Goal: Information Seeking & Learning: Check status

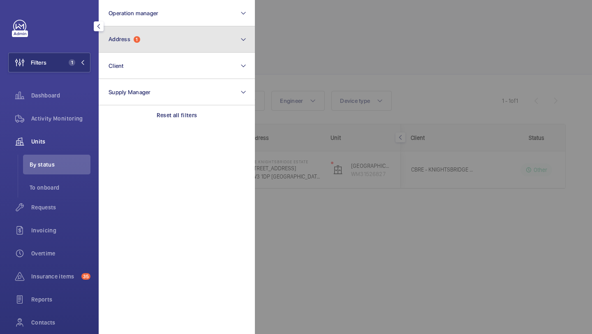
click at [131, 44] on button "Address 1" at bounding box center [177, 39] width 156 height 26
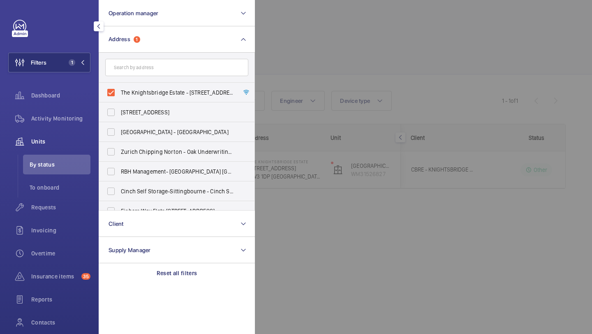
click at [128, 87] on label "The Knightsbridge Estate - [STREET_ADDRESS]" at bounding box center [170, 93] width 143 height 20
click at [119, 87] on input "The Knightsbridge Estate - [STREET_ADDRESS]" at bounding box center [111, 92] width 16 height 16
checkbox input "false"
click at [24, 207] on wm-front-icon-button at bounding box center [19, 207] width 23 height 20
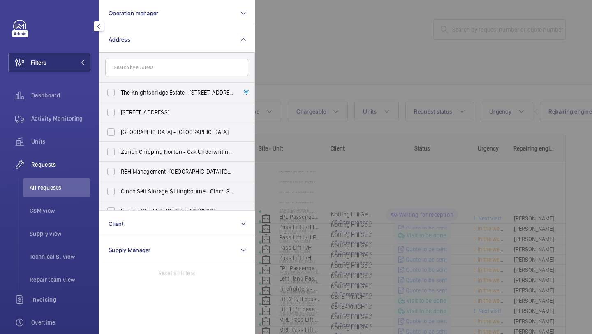
click at [357, 40] on div at bounding box center [551, 167] width 592 height 334
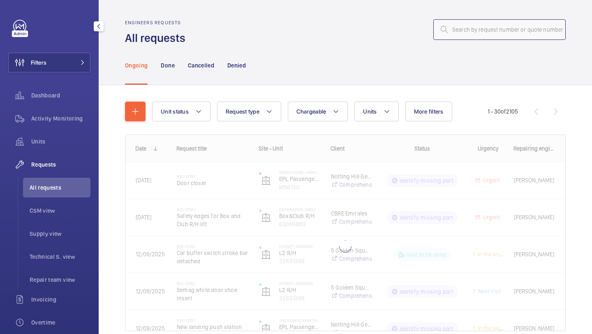
click at [455, 35] on input "text" at bounding box center [500, 29] width 132 height 21
paste input "R24-11577"
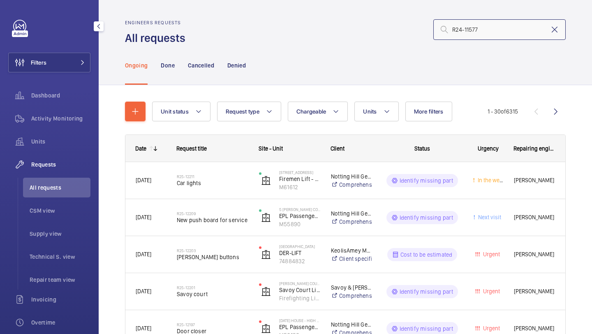
type input "R24-11577"
click at [555, 31] on mat-icon at bounding box center [555, 30] width 10 height 10
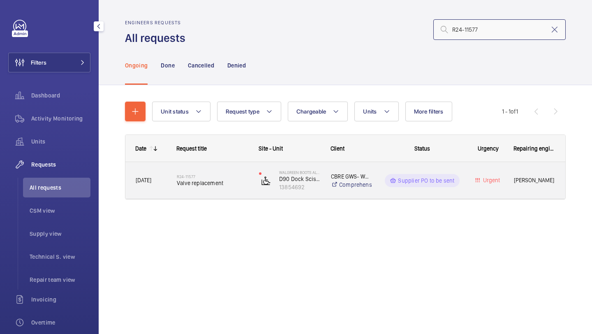
type input "R24-11577"
click at [221, 173] on div "R24-11577 Valve replacement" at bounding box center [213, 181] width 72 height 24
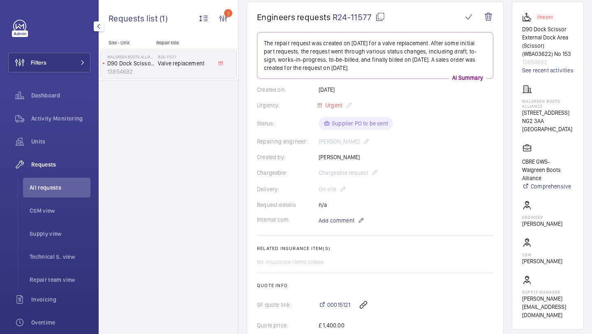
scroll to position [80, 0]
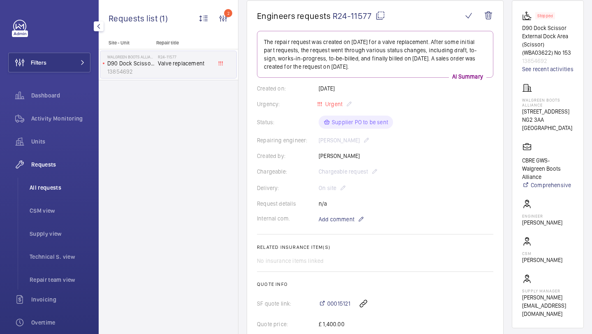
click at [77, 183] on span "All requests" at bounding box center [60, 187] width 61 height 8
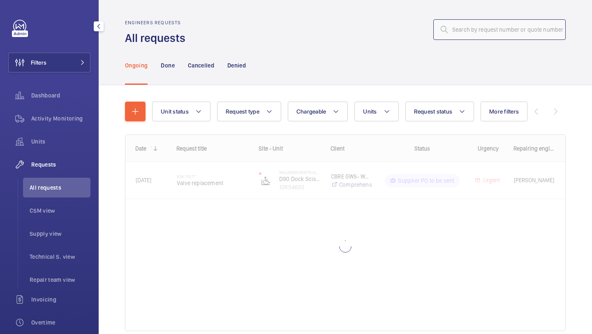
click at [468, 27] on input "text" at bounding box center [500, 29] width 132 height 21
paste input "R25-11734"
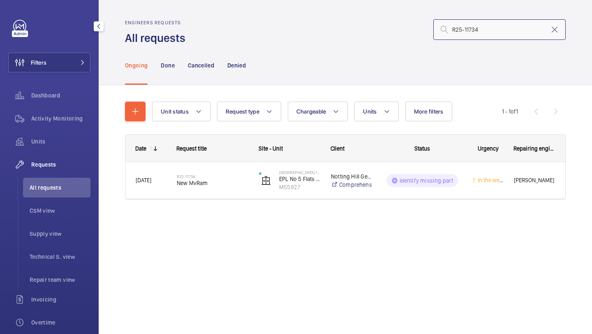
type input "R25-11734"
click at [37, 151] on div "Units" at bounding box center [49, 143] width 82 height 23
click at [37, 152] on div "Units" at bounding box center [49, 143] width 82 height 23
click at [37, 147] on div "Units" at bounding box center [49, 142] width 82 height 20
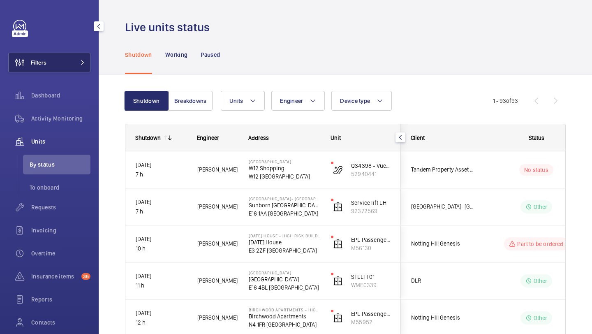
click at [52, 71] on button "Filters" at bounding box center [49, 63] width 82 height 20
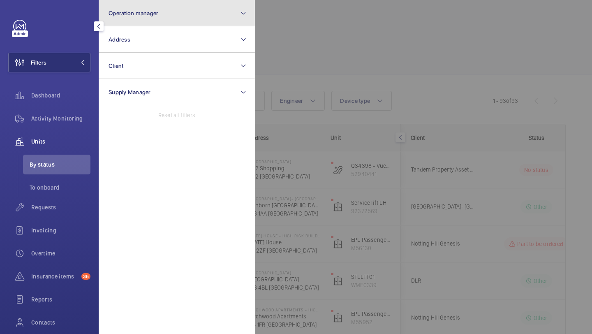
click at [134, 17] on button "Operation manager" at bounding box center [177, 13] width 156 height 26
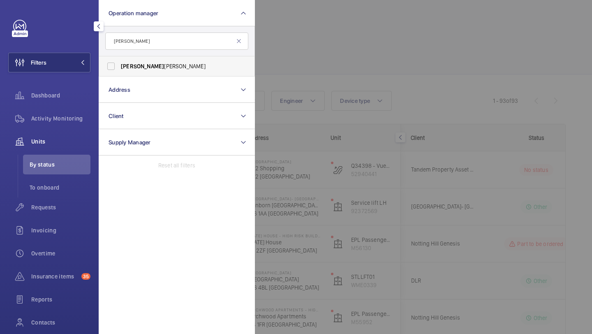
type input "[PERSON_NAME]"
click at [145, 62] on span "[PERSON_NAME]" at bounding box center [177, 66] width 113 height 8
click at [119, 62] on input "[PERSON_NAME]" at bounding box center [111, 66] width 16 height 16
checkbox input "true"
click at [321, 53] on div at bounding box center [551, 167] width 592 height 334
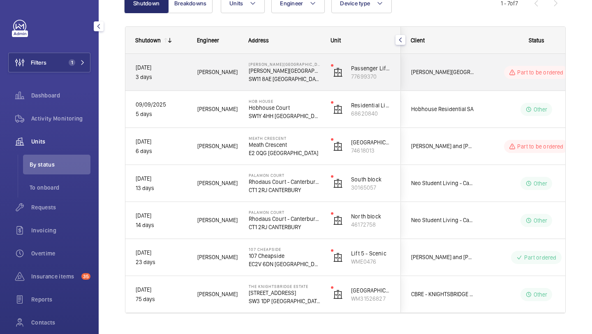
scroll to position [102, 0]
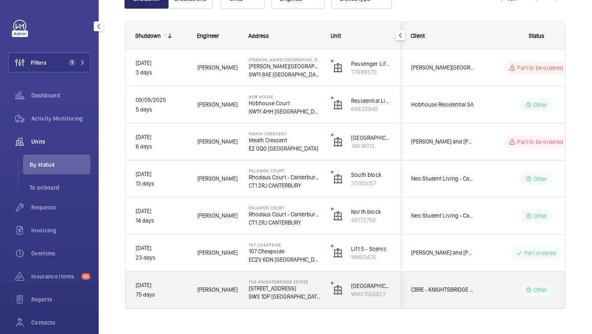
click at [438, 300] on div "CBRE - KNIGHTSBRIDGE ESTATE" at bounding box center [437, 290] width 73 height 26
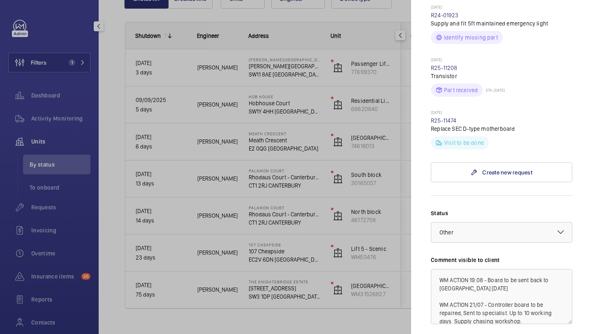
scroll to position [286, 0]
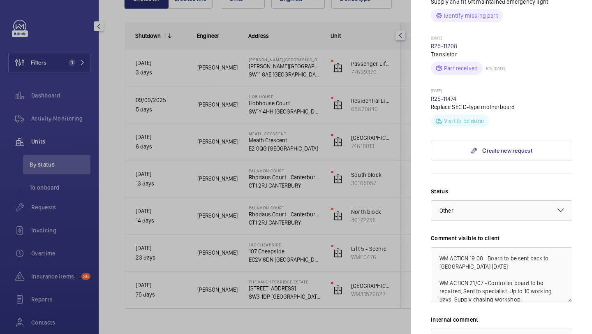
click at [299, 153] on div at bounding box center [296, 167] width 592 height 334
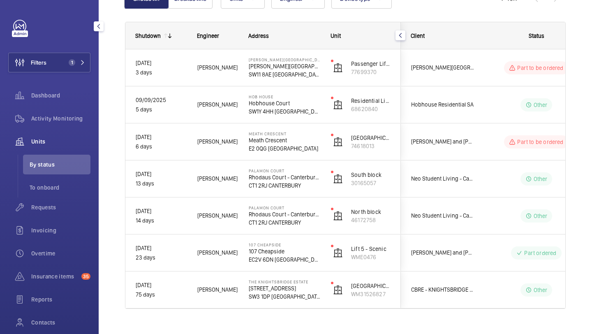
scroll to position [0, 0]
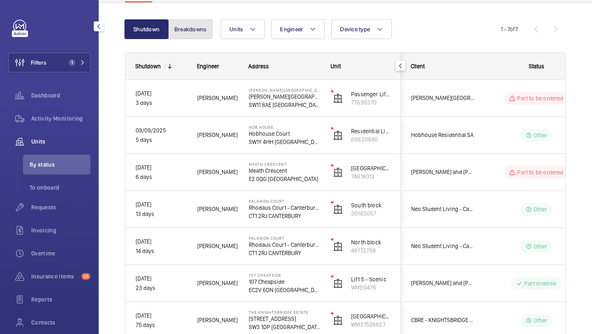
click at [202, 33] on button "Breakdowns" at bounding box center [190, 29] width 44 height 20
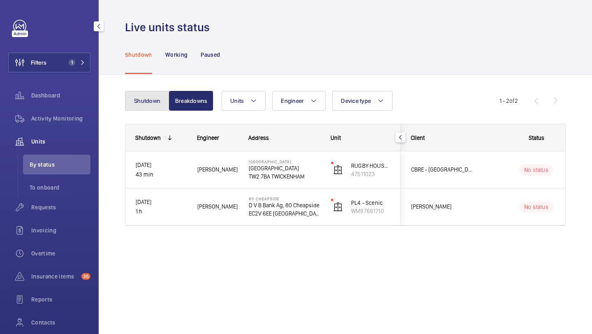
click at [155, 101] on button "Shutdown" at bounding box center [147, 101] width 44 height 20
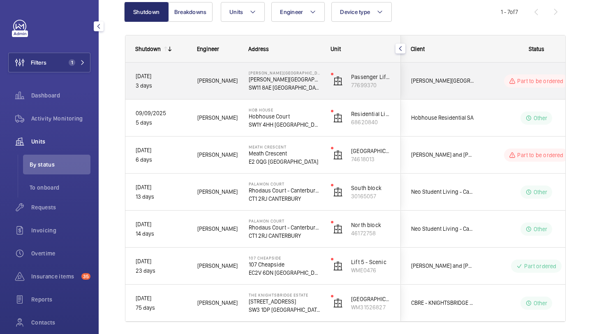
scroll to position [104, 0]
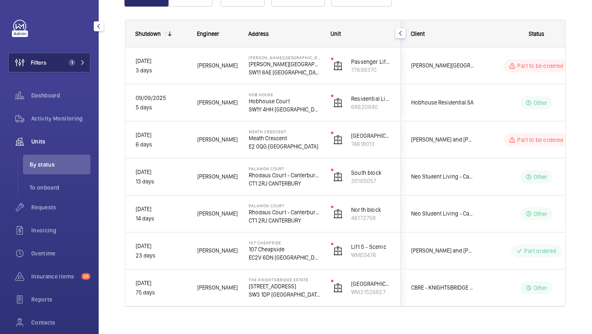
click at [80, 69] on button "Filters 1" at bounding box center [49, 63] width 82 height 20
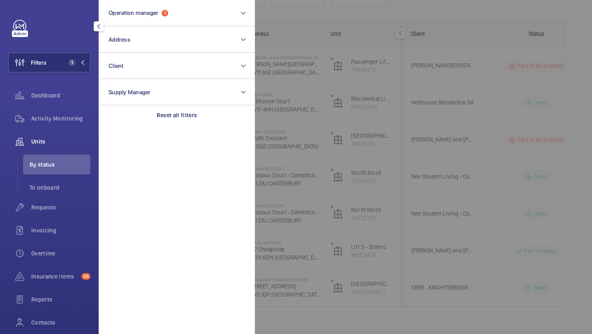
click at [310, 94] on div at bounding box center [551, 167] width 592 height 334
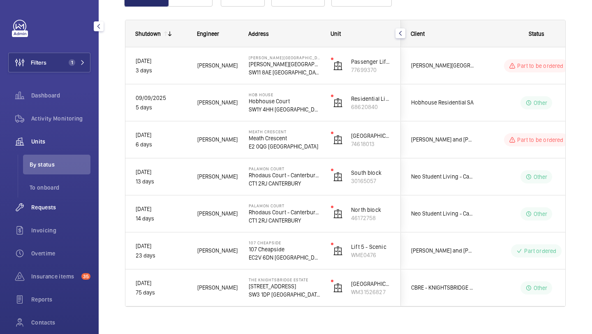
click at [51, 215] on div "Requests" at bounding box center [49, 207] width 82 height 20
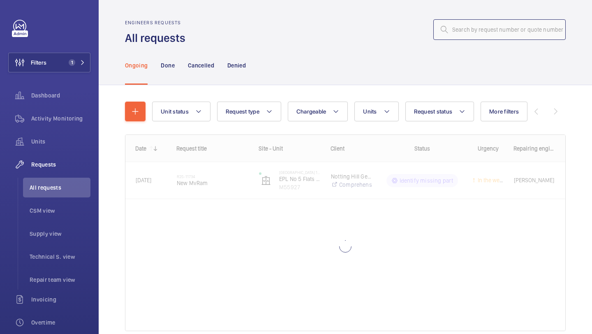
click at [500, 35] on input "text" at bounding box center [500, 29] width 132 height 21
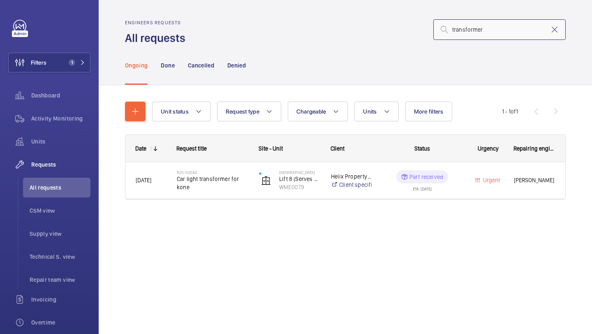
click at [560, 29] on input "transformer" at bounding box center [500, 29] width 132 height 21
type input "transformer"
click at [569, 30] on wm-front-admin-header "Engineers requests All requests transformer" at bounding box center [346, 23] width 494 height 46
click at [558, 30] on mat-icon at bounding box center [555, 30] width 10 height 10
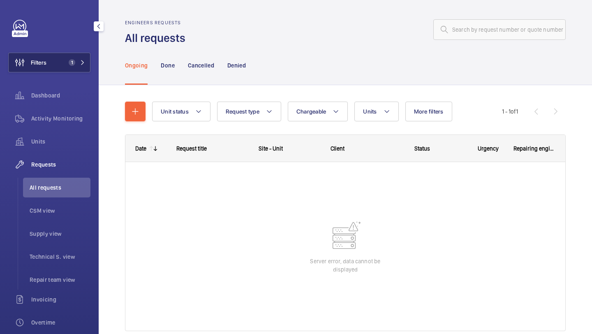
click at [48, 67] on button "Filters 1" at bounding box center [49, 63] width 82 height 20
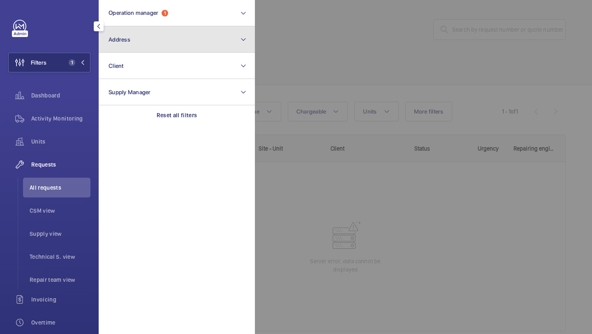
click at [149, 41] on button "Address" at bounding box center [177, 39] width 156 height 26
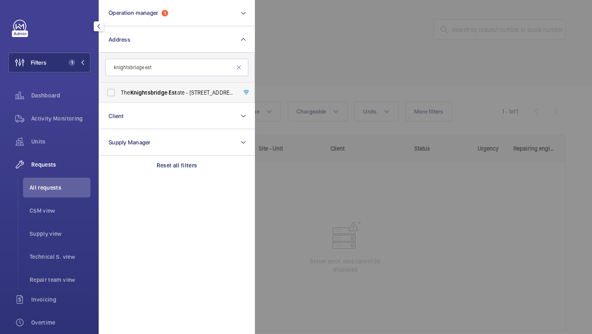
type input "knightsbridge est"
click at [155, 95] on span "Knightsbridge" at bounding box center [148, 92] width 37 height 7
click at [119, 95] on input "The Knightsbridge Est ate - [STREET_ADDRESS]" at bounding box center [111, 92] width 16 height 16
checkbox input "true"
click at [286, 73] on div at bounding box center [551, 167] width 592 height 334
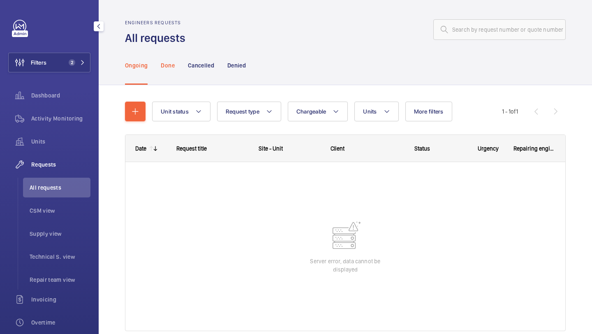
click at [164, 73] on div "Done" at bounding box center [168, 65] width 14 height 39
click at [144, 65] on p "Ongoing" at bounding box center [136, 65] width 23 height 8
click at [198, 59] on div "Cancelled" at bounding box center [201, 65] width 26 height 39
click at [153, 80] on nav "Ongoing Done Cancelled Denied" at bounding box center [185, 65] width 121 height 39
click at [168, 66] on p "Done" at bounding box center [168, 65] width 14 height 8
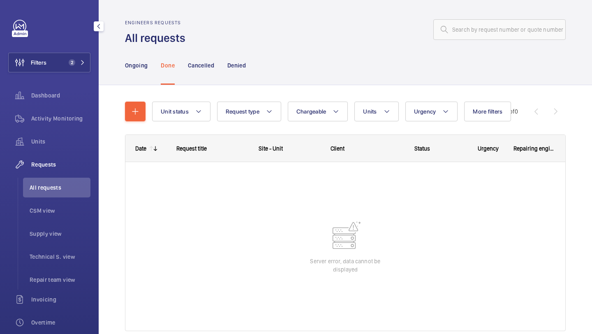
click at [121, 64] on div "Ongoing Done Cancelled Denied" at bounding box center [346, 65] width 494 height 39
click at [136, 65] on p "Ongoing" at bounding box center [136, 65] width 23 height 8
click at [73, 209] on span "CSM view" at bounding box center [60, 211] width 61 height 8
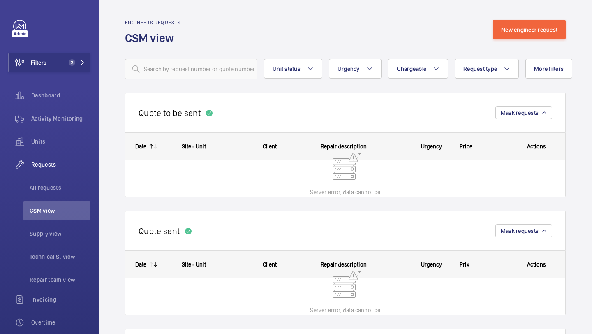
click at [374, 138] on div "Repair description" at bounding box center [357, 146] width 93 height 26
click at [74, 61] on span "2" at bounding box center [72, 62] width 7 height 7
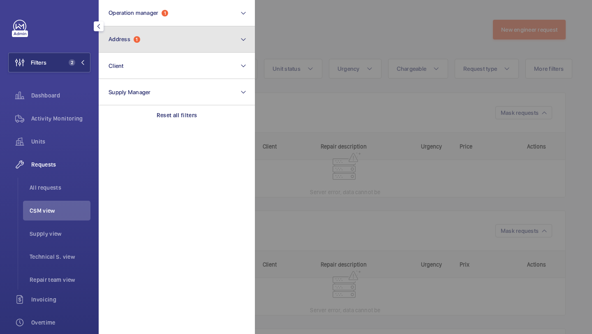
click at [152, 31] on button "Address 1" at bounding box center [177, 39] width 156 height 26
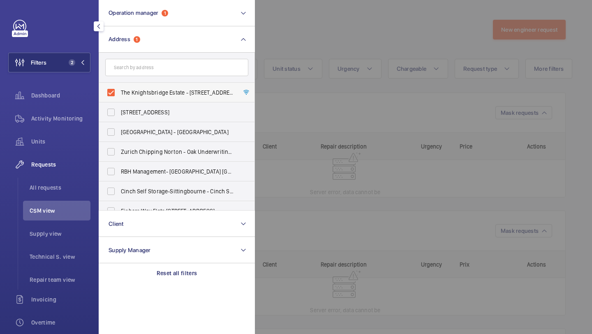
click at [138, 98] on label "The Knightsbridge Estate - [STREET_ADDRESS]" at bounding box center [170, 93] width 143 height 20
click at [119, 98] on input "The Knightsbridge Estate - [STREET_ADDRESS]" at bounding box center [111, 92] width 16 height 16
checkbox input "false"
click at [144, 70] on input "text" at bounding box center [176, 67] width 143 height 17
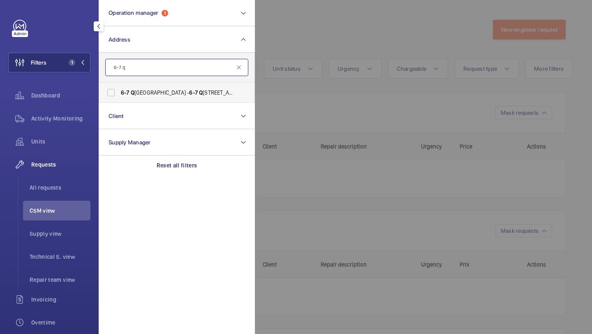
type input "6-7 q"
click at [145, 93] on span "[STREET_ADDRESS]" at bounding box center [177, 92] width 113 height 8
click at [119, 93] on input "[STREET_ADDRESS]" at bounding box center [111, 92] width 16 height 16
checkbox input "true"
click at [63, 246] on ul "All requests CSM view Supply view Technical S. view Repair team view" at bounding box center [54, 234] width 73 height 112
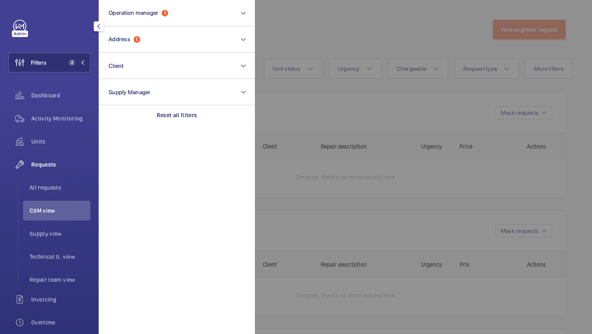
click at [65, 203] on li "CSM view" at bounding box center [56, 211] width 67 height 20
click at [65, 192] on li "All requests" at bounding box center [56, 188] width 67 height 20
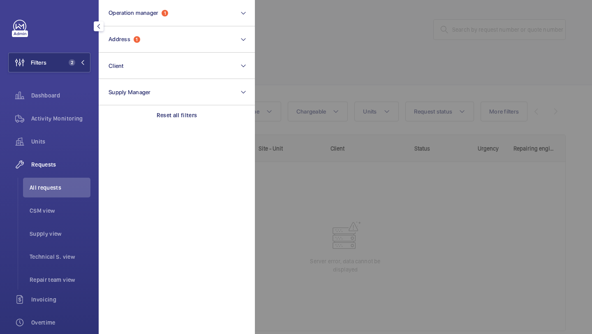
click at [317, 97] on div at bounding box center [551, 167] width 592 height 334
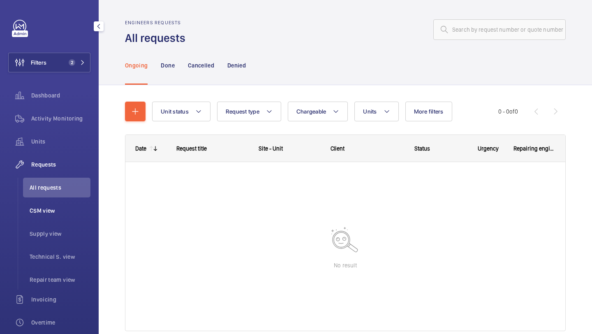
click at [59, 219] on li "CSM view" at bounding box center [56, 211] width 67 height 20
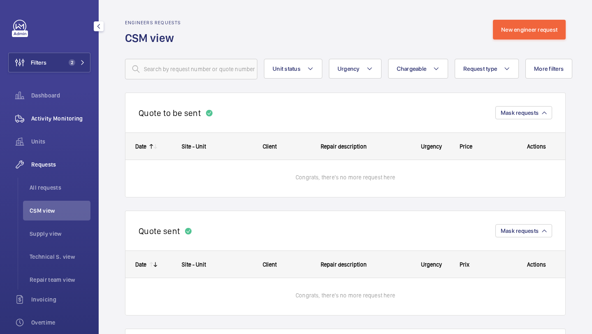
click at [63, 123] on div "Activity Monitoring" at bounding box center [49, 119] width 82 height 20
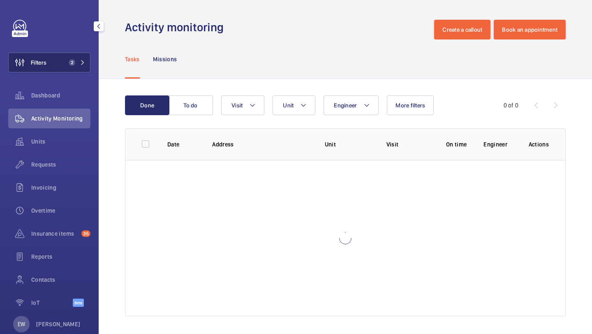
click at [78, 65] on span "2" at bounding box center [75, 62] width 20 height 7
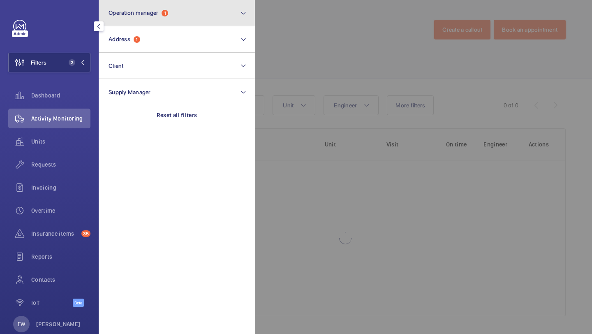
click at [159, 24] on button "Operation manager 1" at bounding box center [177, 13] width 156 height 26
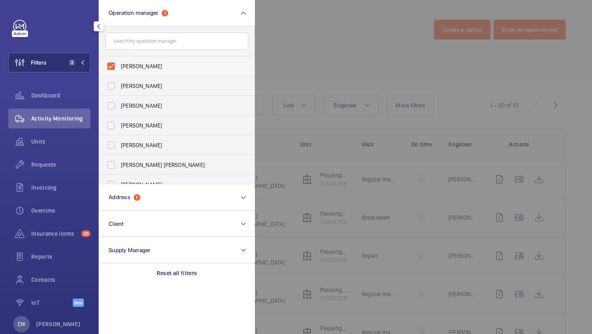
click at [150, 71] on label "[PERSON_NAME]" at bounding box center [170, 66] width 143 height 20
click at [119, 71] on input "[PERSON_NAME]" at bounding box center [111, 66] width 16 height 16
checkbox input "false"
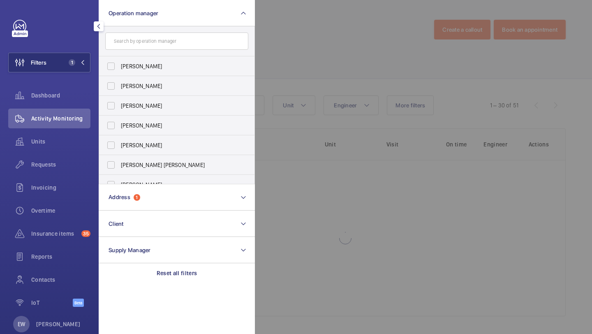
click at [318, 39] on div at bounding box center [551, 167] width 592 height 334
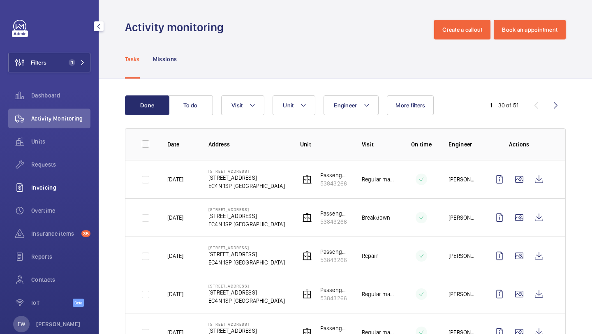
click at [64, 183] on span "Invoicing" at bounding box center [60, 187] width 59 height 8
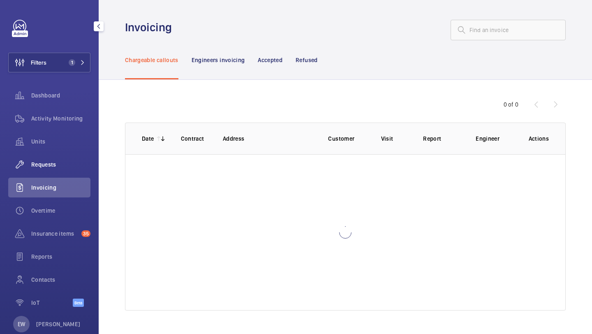
click at [64, 169] on div "Requests" at bounding box center [49, 165] width 82 height 20
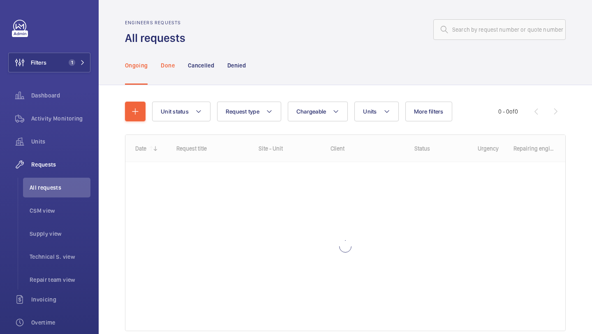
click at [169, 70] on div "Done" at bounding box center [168, 65] width 14 height 39
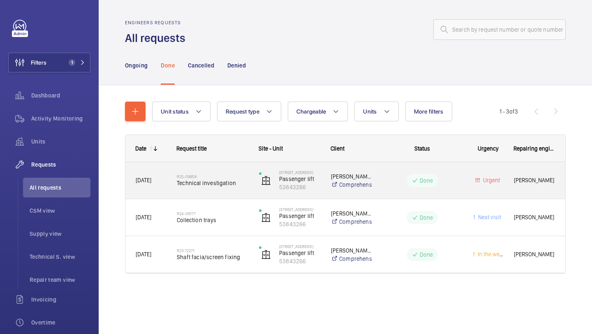
click at [232, 183] on span "Technical investigation" at bounding box center [213, 183] width 72 height 8
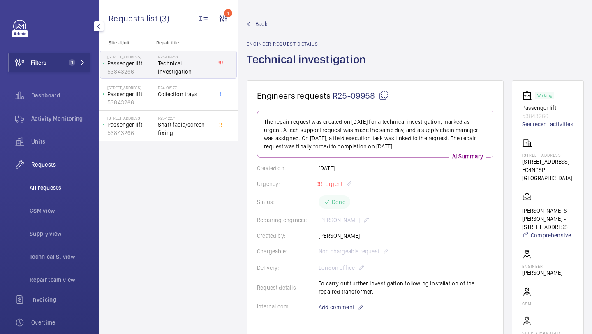
click at [56, 190] on span "All requests" at bounding box center [60, 187] width 61 height 8
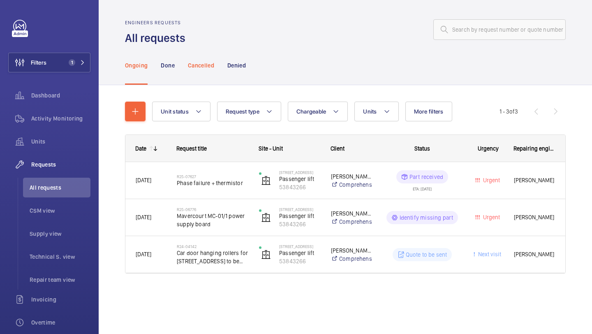
click at [206, 63] on p "Cancelled" at bounding box center [201, 65] width 26 height 8
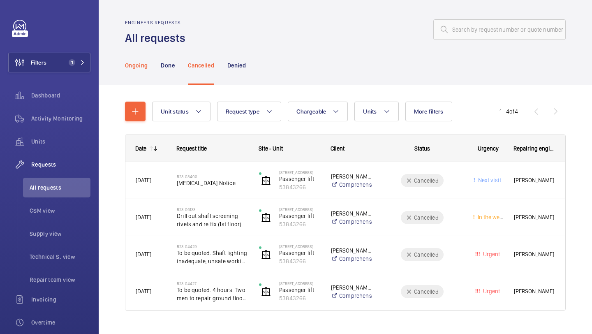
click at [138, 74] on div "Ongoing" at bounding box center [136, 65] width 23 height 39
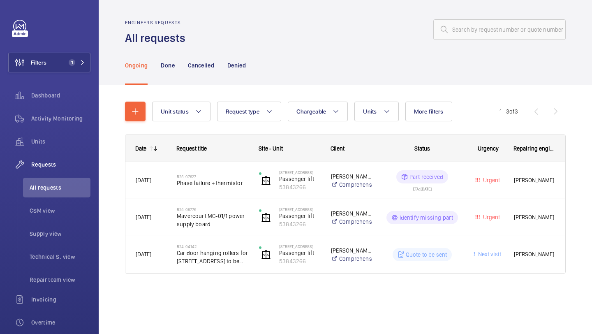
click at [181, 71] on nav "Ongoing Done Cancelled Denied" at bounding box center [185, 65] width 121 height 39
click at [172, 66] on p "Done" at bounding box center [168, 65] width 14 height 8
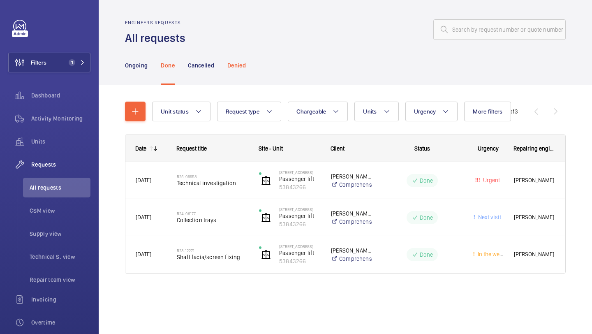
click at [240, 70] on div "Denied" at bounding box center [236, 65] width 19 height 39
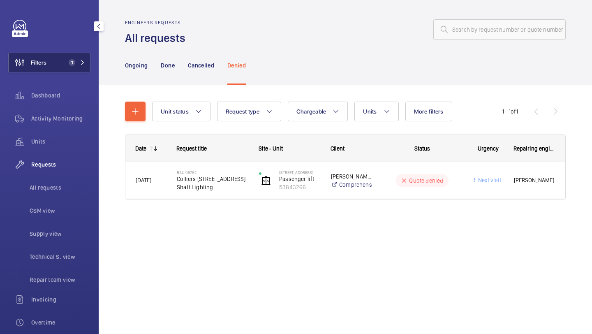
click at [63, 66] on button "Filters 1" at bounding box center [49, 63] width 82 height 20
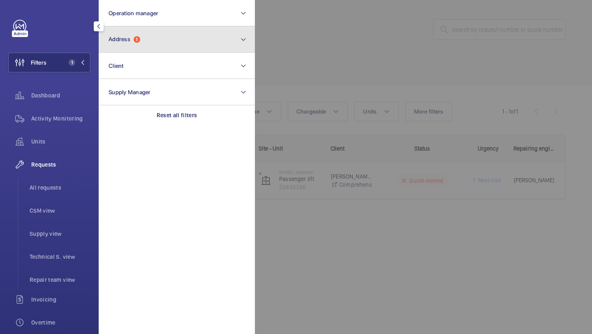
click at [134, 44] on button "Address 1" at bounding box center [177, 39] width 156 height 26
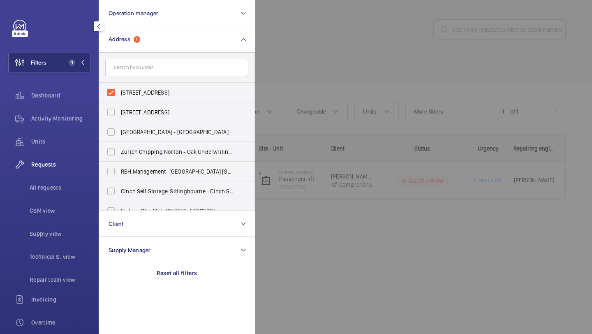
click at [134, 74] on input "text" at bounding box center [176, 67] width 143 height 17
click at [134, 89] on span "[STREET_ADDRESS]" at bounding box center [177, 92] width 113 height 8
click at [119, 89] on input "[STREET_ADDRESS]" at bounding box center [111, 92] width 16 height 16
checkbox input "false"
click at [134, 70] on input "text" at bounding box center [176, 67] width 143 height 17
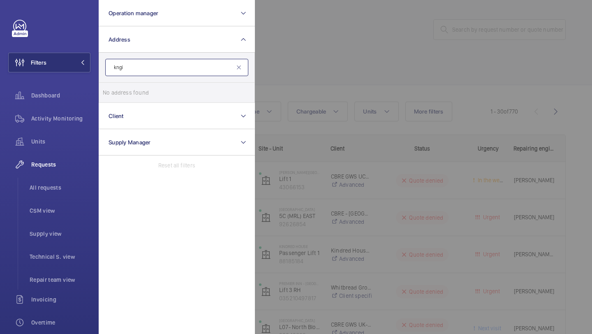
type input "kngi"
click at [293, 55] on div at bounding box center [551, 167] width 592 height 334
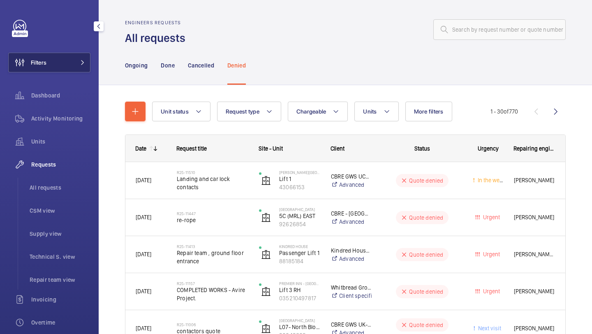
click at [55, 56] on button "Filters" at bounding box center [49, 63] width 82 height 20
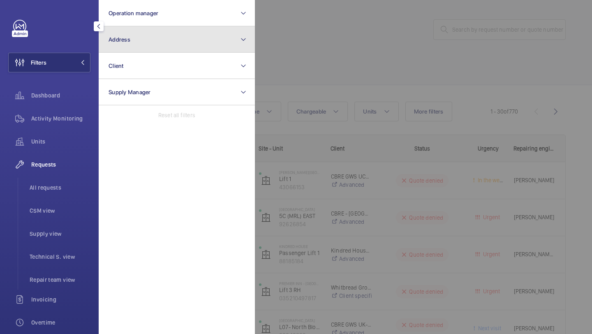
click at [126, 31] on button "Address" at bounding box center [177, 39] width 156 height 26
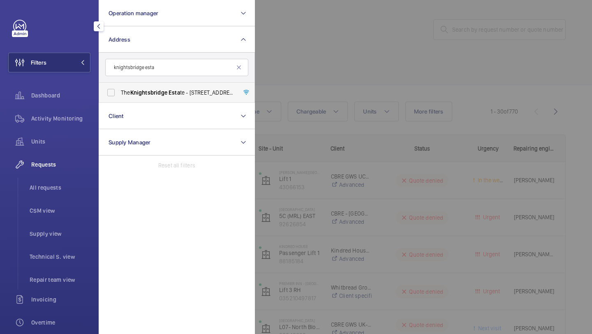
type input "knightsbridge esta"
click at [169, 89] on span "The Knightsbridge Esta te - [STREET_ADDRESS]" at bounding box center [177, 92] width 113 height 8
click at [119, 89] on input "The Knightsbridge Esta te - [STREET_ADDRESS]" at bounding box center [111, 92] width 16 height 16
checkbox input "true"
click at [59, 159] on div "Requests" at bounding box center [49, 165] width 82 height 20
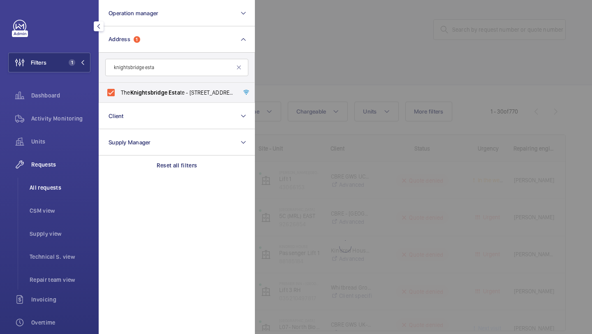
click at [51, 191] on span "All requests" at bounding box center [60, 187] width 61 height 8
click at [314, 39] on div at bounding box center [551, 167] width 592 height 334
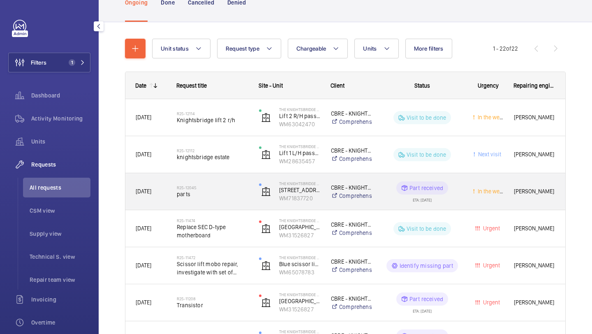
scroll to position [63, 0]
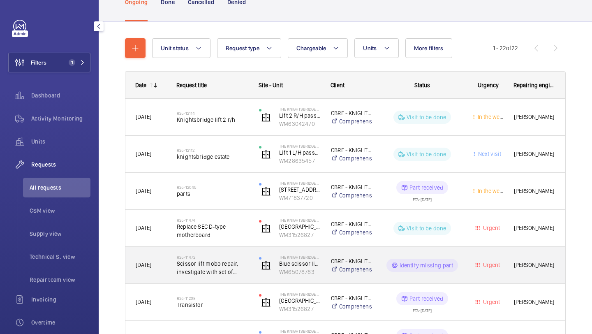
click at [230, 257] on h2 "R25-11472" at bounding box center [213, 257] width 72 height 5
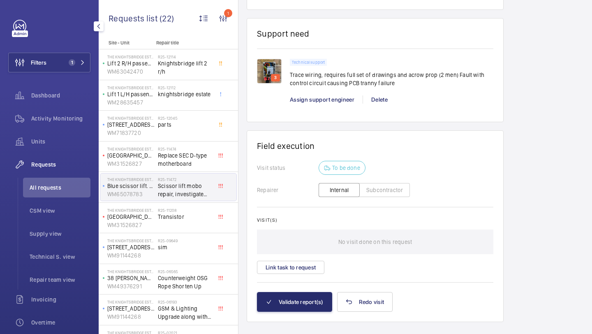
scroll to position [638, 0]
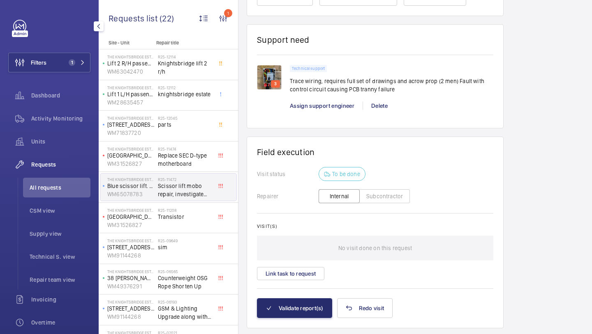
click at [265, 73] on img at bounding box center [269, 77] width 25 height 25
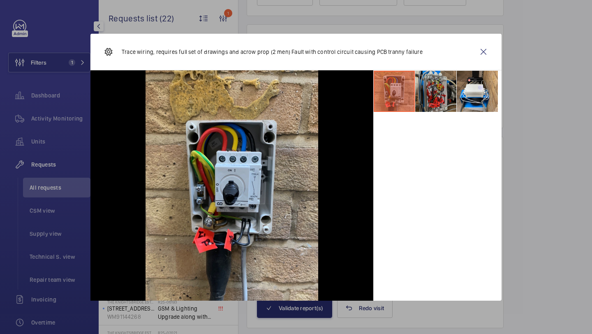
click at [445, 96] on li at bounding box center [435, 91] width 41 height 41
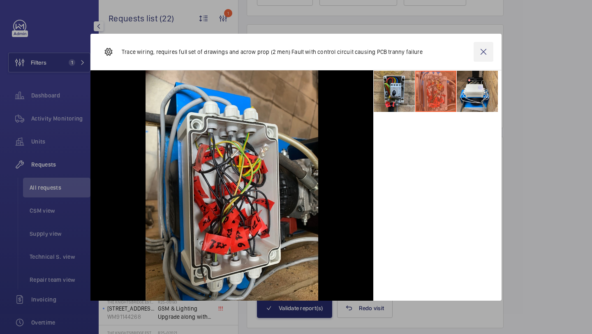
click at [480, 48] on wm-front-icon-button at bounding box center [484, 52] width 20 height 20
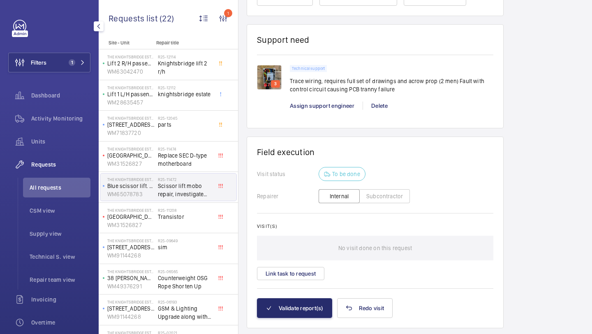
click at [270, 90] on img at bounding box center [269, 77] width 25 height 25
drag, startPoint x: 270, startPoint y: 216, endPoint x: 432, endPoint y: 96, distance: 201.2
click at [270, 211] on div at bounding box center [245, 182] width 226 height 184
click at [279, 204] on div at bounding box center [245, 182] width 226 height 184
click at [274, 207] on div at bounding box center [245, 182] width 226 height 184
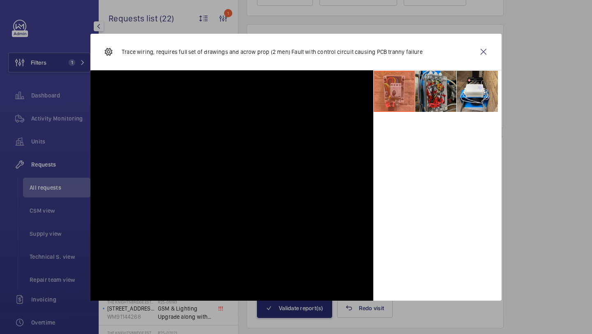
scroll to position [501, 0]
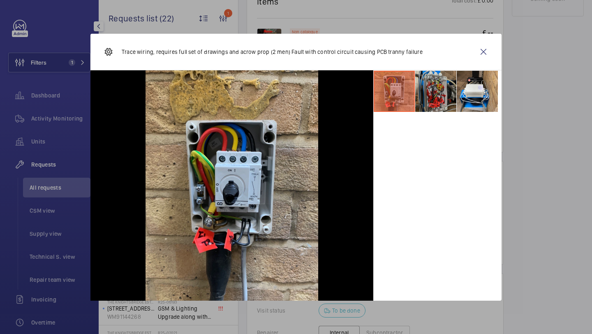
click at [432, 97] on li at bounding box center [435, 91] width 41 height 41
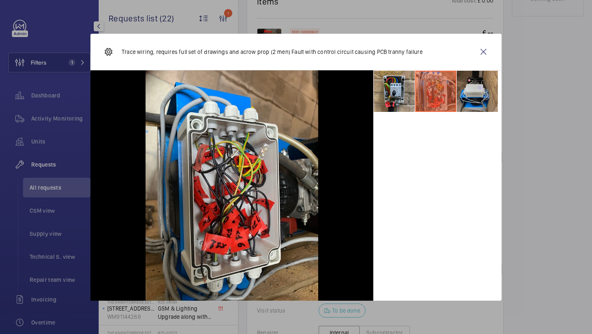
click at [471, 95] on li at bounding box center [477, 91] width 41 height 41
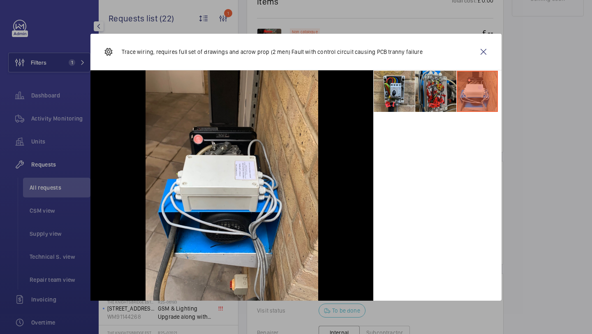
click at [423, 102] on li at bounding box center [435, 91] width 41 height 41
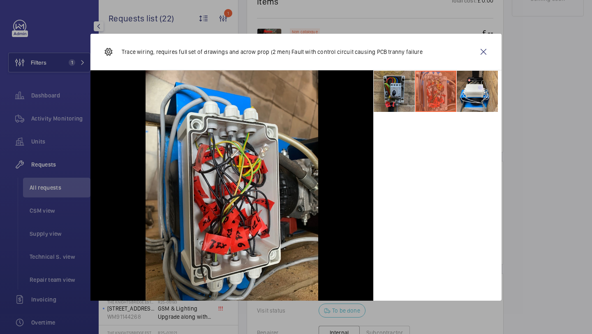
click at [397, 103] on li at bounding box center [394, 91] width 41 height 41
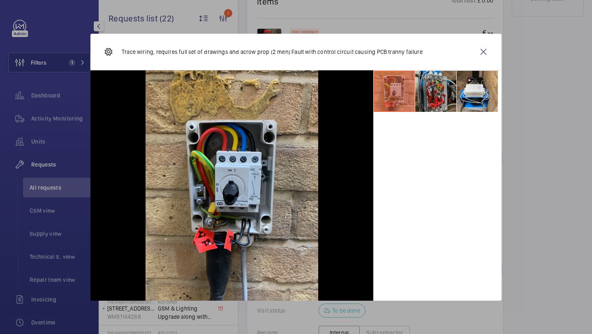
click at [441, 97] on li at bounding box center [435, 91] width 41 height 41
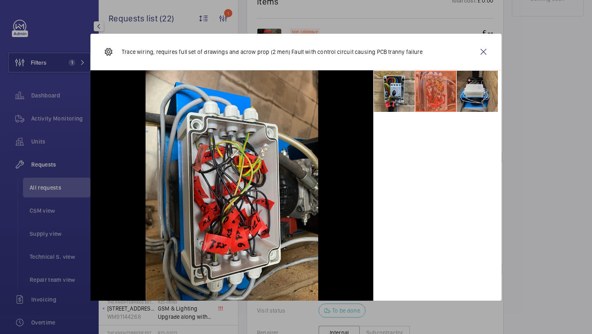
click at [478, 91] on li at bounding box center [477, 91] width 41 height 41
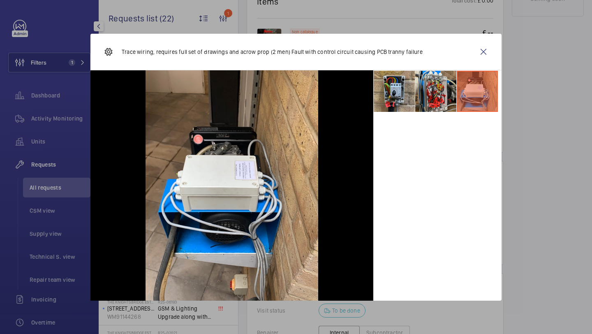
click at [457, 97] on li at bounding box center [477, 91] width 41 height 41
click at [443, 99] on li at bounding box center [435, 91] width 41 height 41
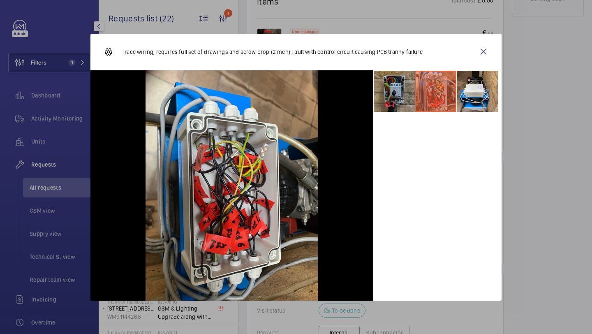
click at [405, 98] on li at bounding box center [394, 91] width 41 height 41
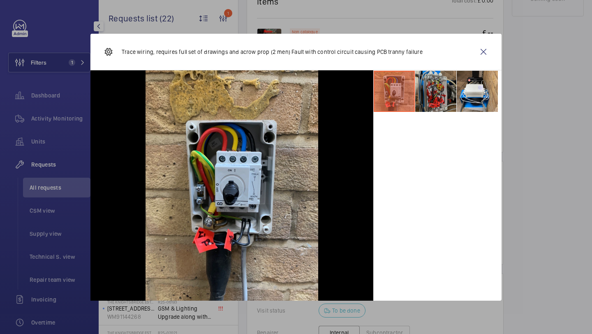
click at [426, 94] on li at bounding box center [435, 91] width 41 height 41
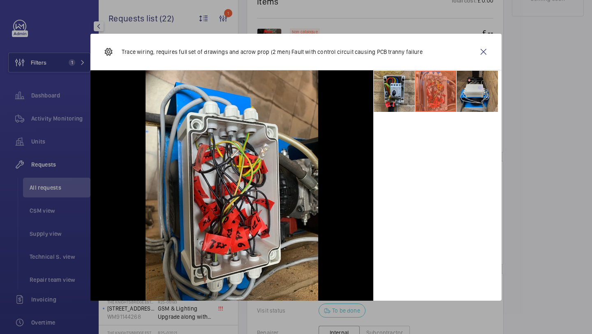
click at [466, 93] on li at bounding box center [477, 91] width 41 height 41
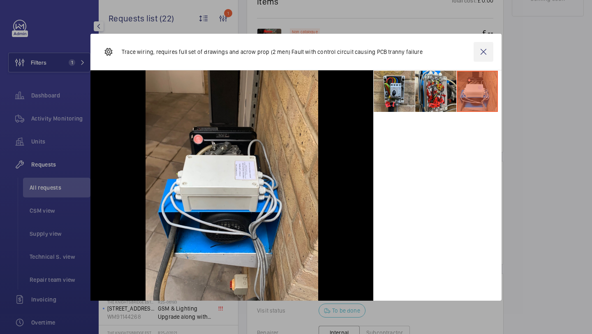
click at [485, 52] on wm-front-icon-button at bounding box center [484, 52] width 20 height 20
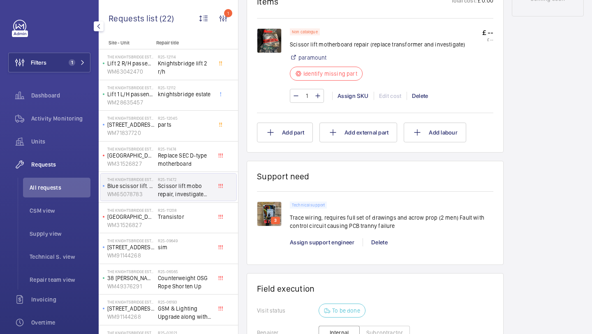
click at [267, 212] on img at bounding box center [269, 214] width 25 height 25
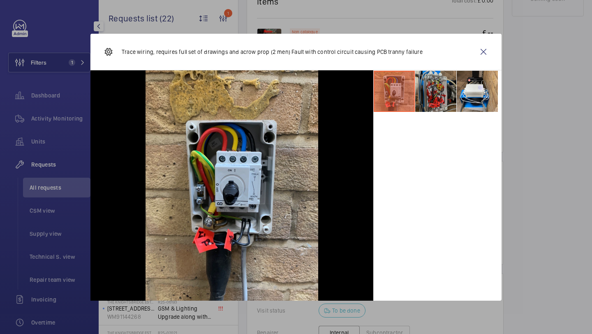
click at [439, 93] on li at bounding box center [435, 91] width 41 height 41
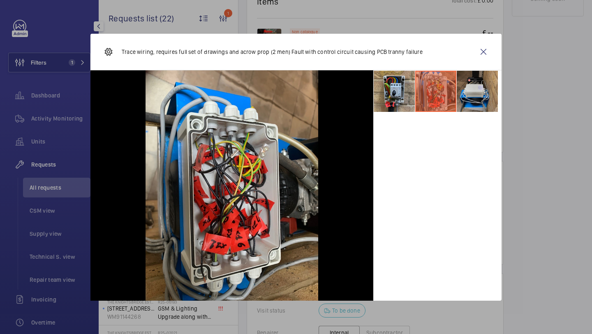
click at [459, 102] on li at bounding box center [477, 91] width 41 height 41
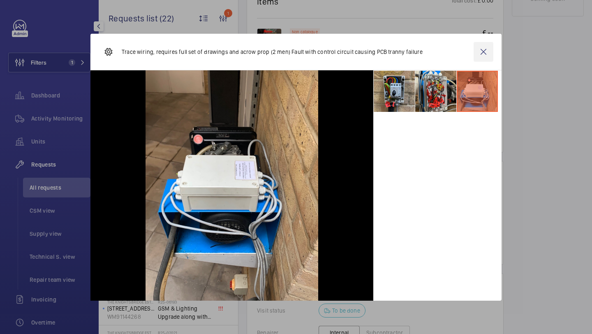
click at [480, 48] on wm-front-icon-button at bounding box center [484, 52] width 20 height 20
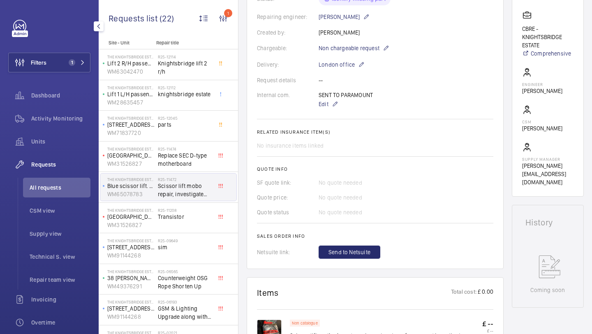
scroll to position [41, 0]
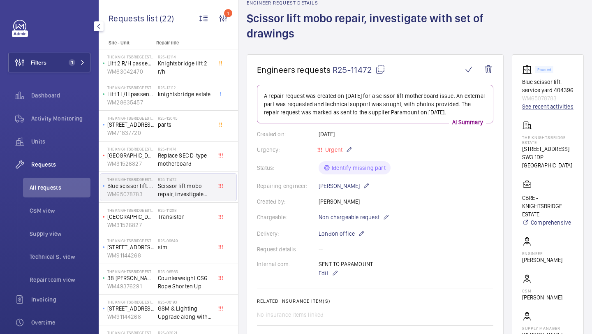
click at [548, 102] on link "See recent activities" at bounding box center [547, 106] width 51 height 8
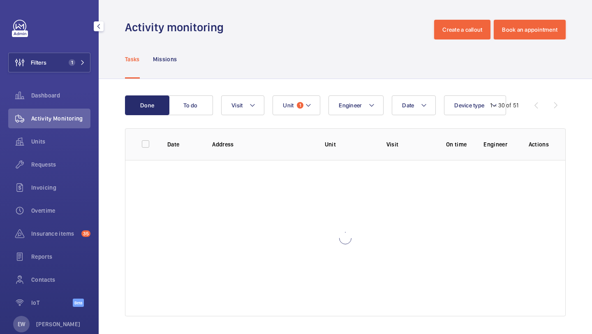
click at [548, 60] on div "Tasks Missions" at bounding box center [345, 58] width 441 height 39
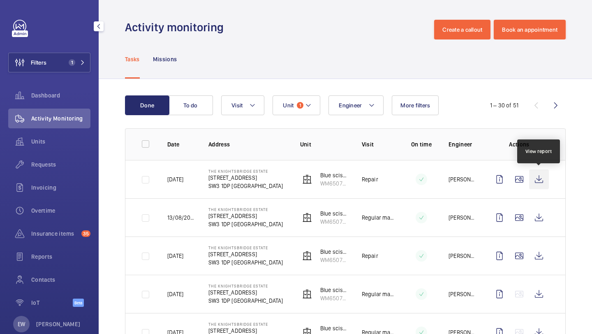
click at [540, 180] on wm-front-icon-button at bounding box center [539, 179] width 20 height 20
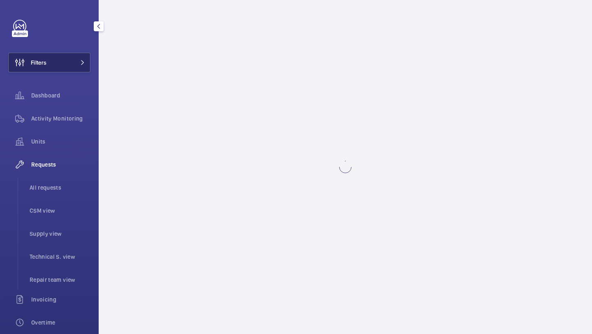
click at [75, 60] on span at bounding box center [80, 62] width 10 height 5
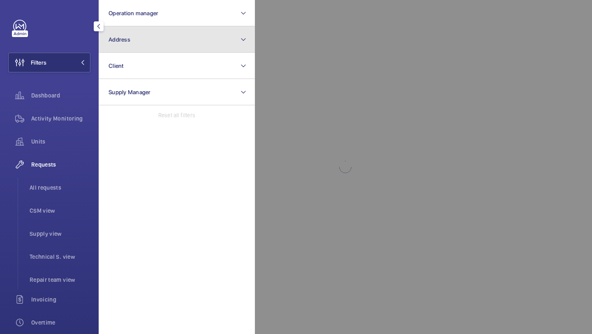
click at [154, 36] on button "Address" at bounding box center [177, 39] width 156 height 26
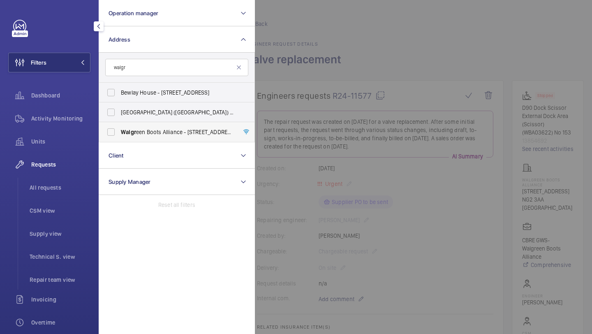
type input "walgr"
click at [164, 134] on span "Walgr een Boots Alliance - [STREET_ADDRESS]" at bounding box center [177, 132] width 113 height 8
click at [119, 134] on input "Walgr een Boots Alliance - 1 Thane Road West, NOTTINGHAM NG2 3AA" at bounding box center [111, 132] width 16 height 16
checkbox input "true"
click at [63, 151] on div "Units" at bounding box center [49, 143] width 82 height 23
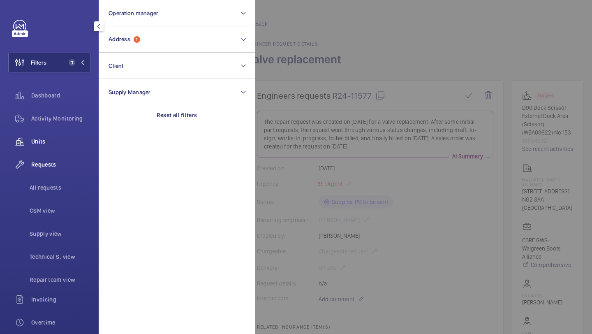
click at [53, 143] on span "Units" at bounding box center [60, 141] width 59 height 8
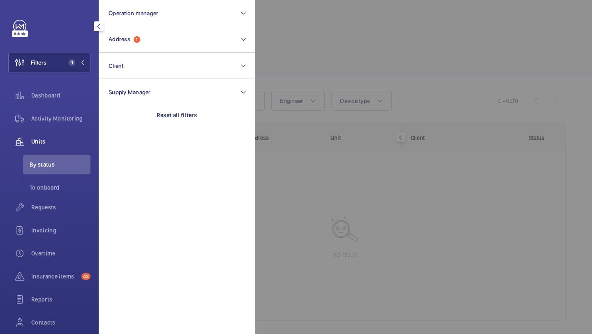
drag, startPoint x: 340, startPoint y: 53, endPoint x: 344, endPoint y: 51, distance: 4.7
click at [344, 51] on div at bounding box center [551, 167] width 592 height 334
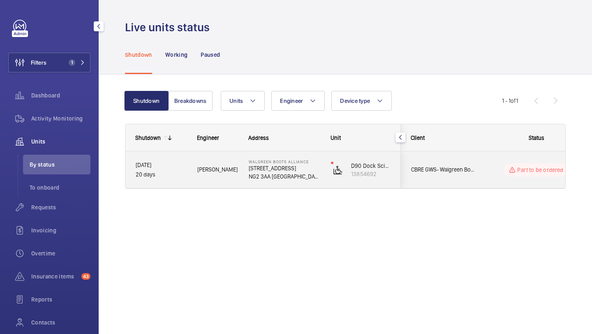
click at [462, 166] on span "CBRE GWS- Walgreen Boots Alliance" at bounding box center [442, 169] width 63 height 9
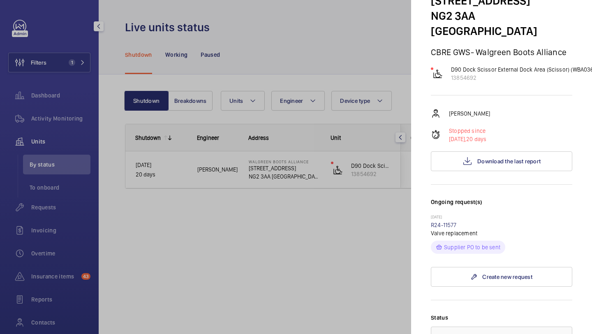
scroll to position [30, 0]
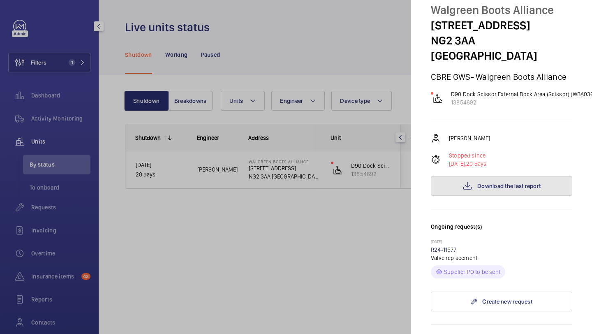
click at [512, 183] on span "Download the last report" at bounding box center [509, 186] width 63 height 7
